Goal: Task Accomplishment & Management: Manage account settings

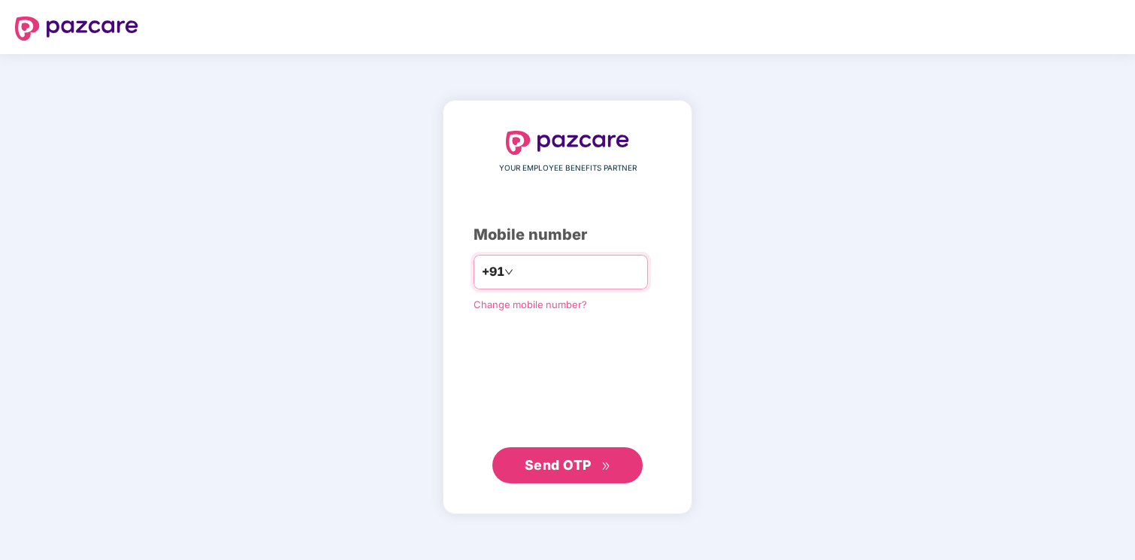
click at [549, 277] on input "number" at bounding box center [578, 272] width 123 height 24
type input "**********"
click at [561, 463] on span "Send OTP" at bounding box center [558, 464] width 67 height 16
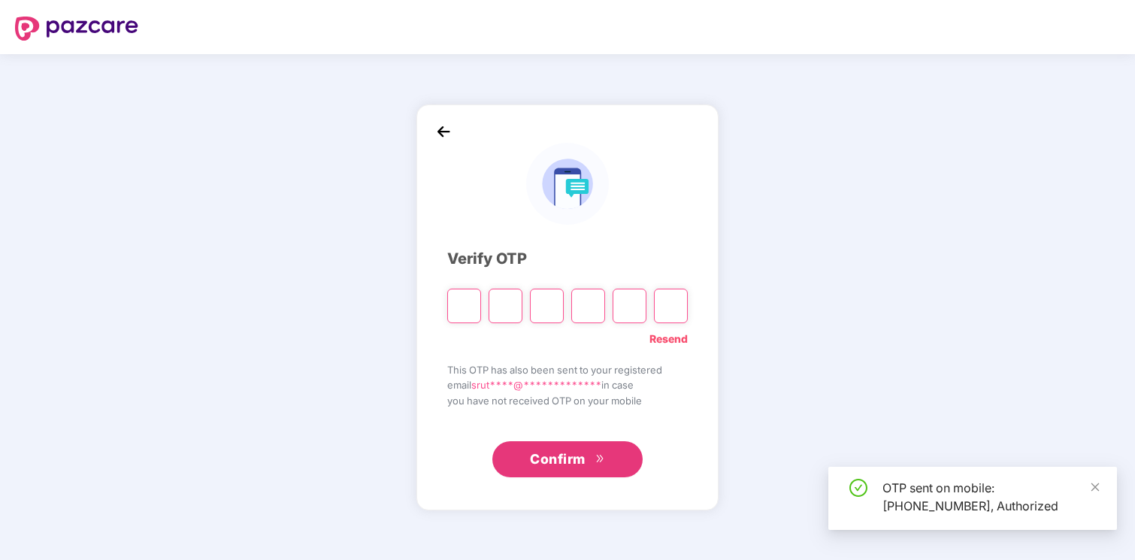
click at [460, 305] on input "Please enter verification code. Digit 1" at bounding box center [464, 306] width 34 height 35
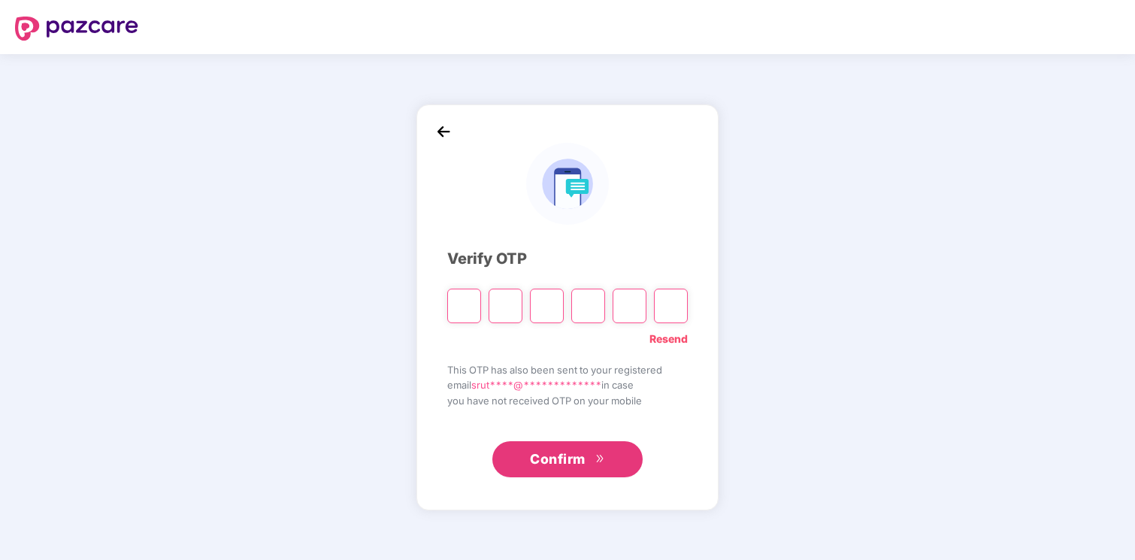
type input "*"
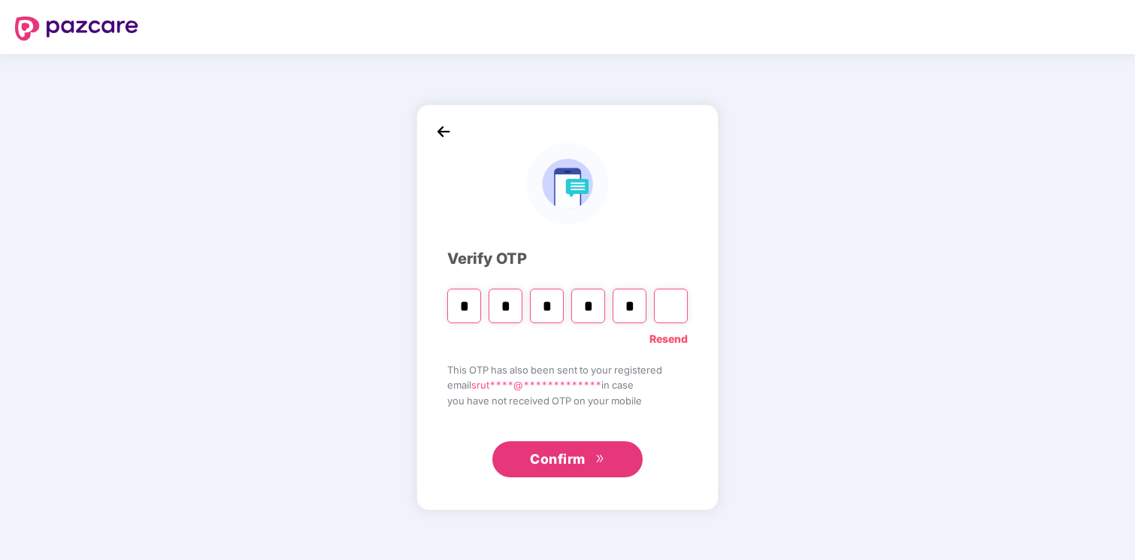
type input "*"
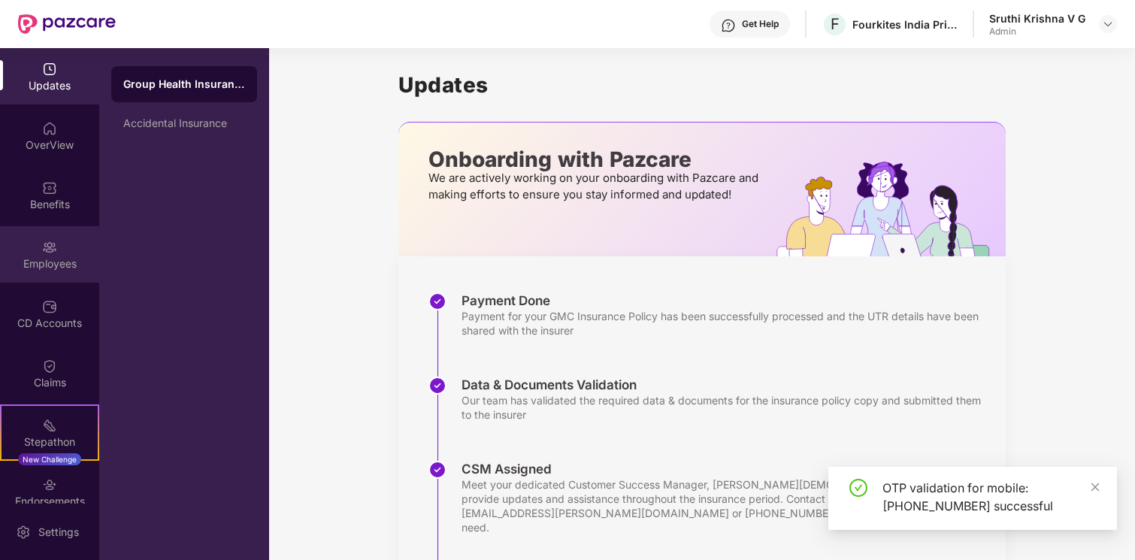
click at [55, 254] on div "Employees" at bounding box center [49, 254] width 99 height 56
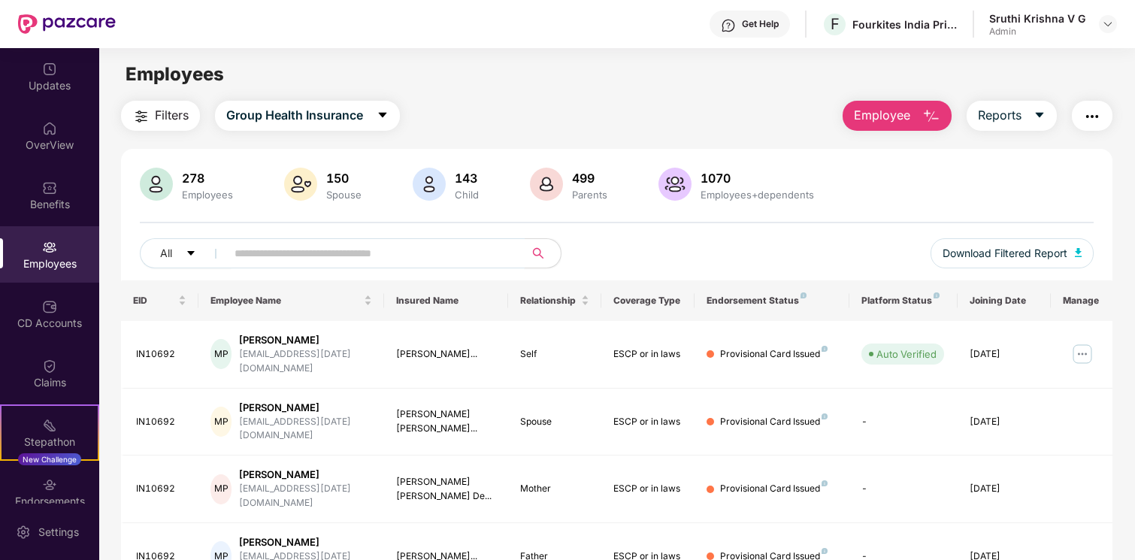
click at [292, 254] on input "text" at bounding box center [370, 253] width 270 height 23
type input "********"
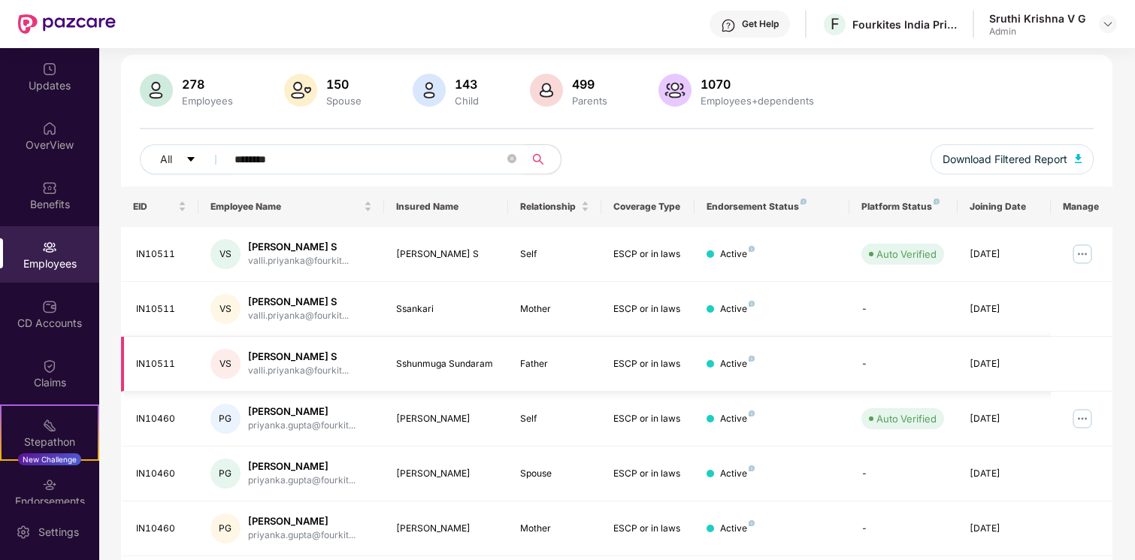
scroll to position [100, 0]
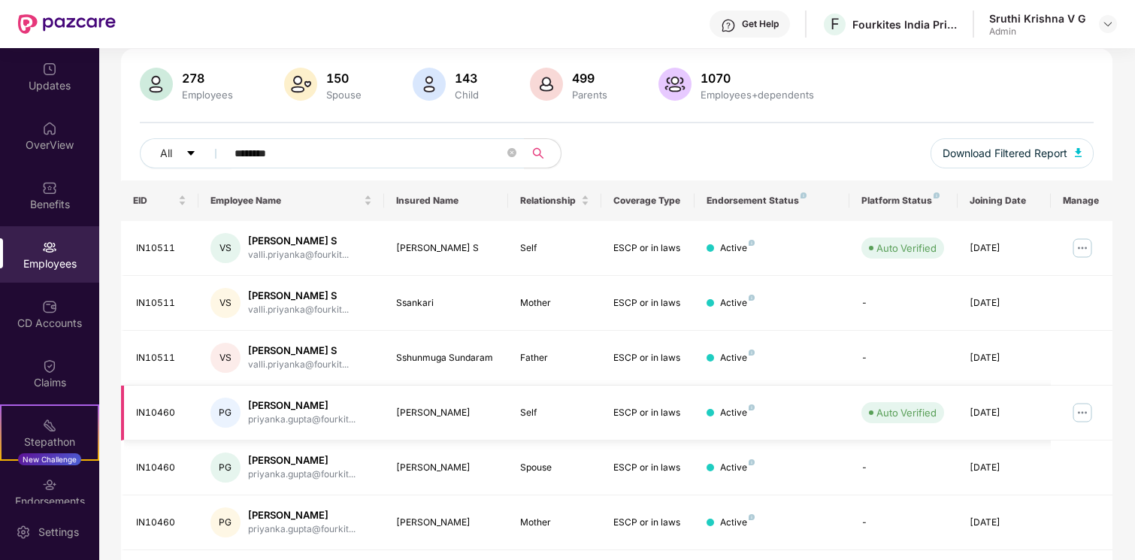
click at [1083, 414] on img at bounding box center [1083, 413] width 24 height 24
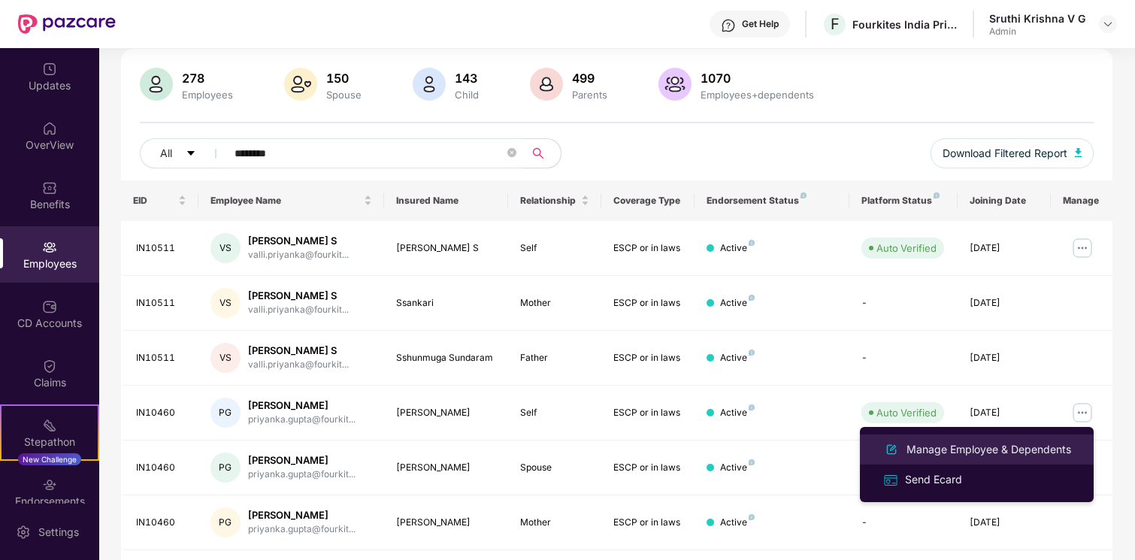
click at [941, 454] on div "Manage Employee & Dependents" at bounding box center [989, 449] width 171 height 17
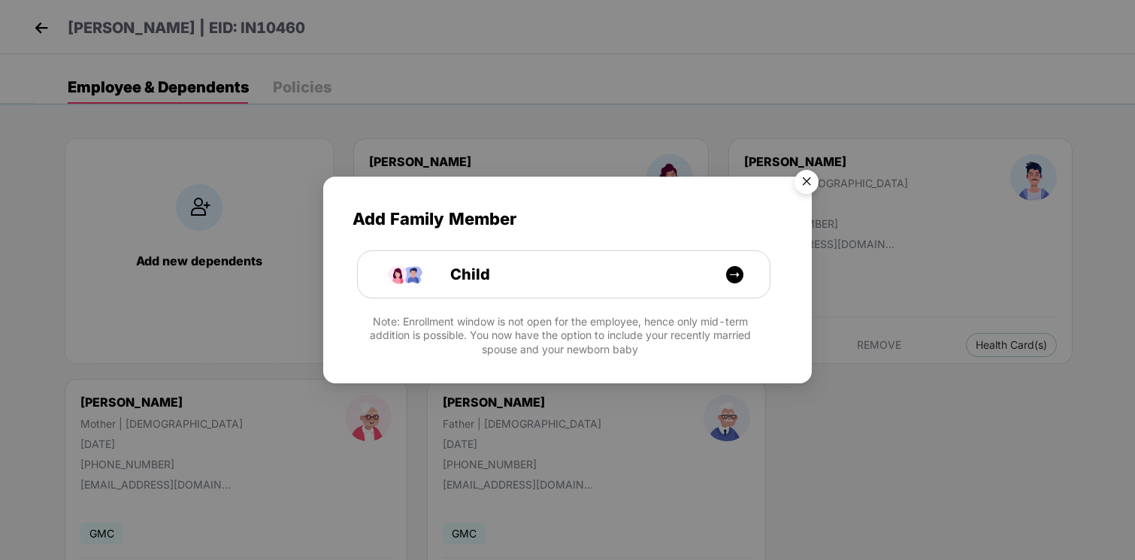
click at [806, 180] on img "Close" at bounding box center [807, 184] width 42 height 42
